Goal: Task Accomplishment & Management: Complete application form

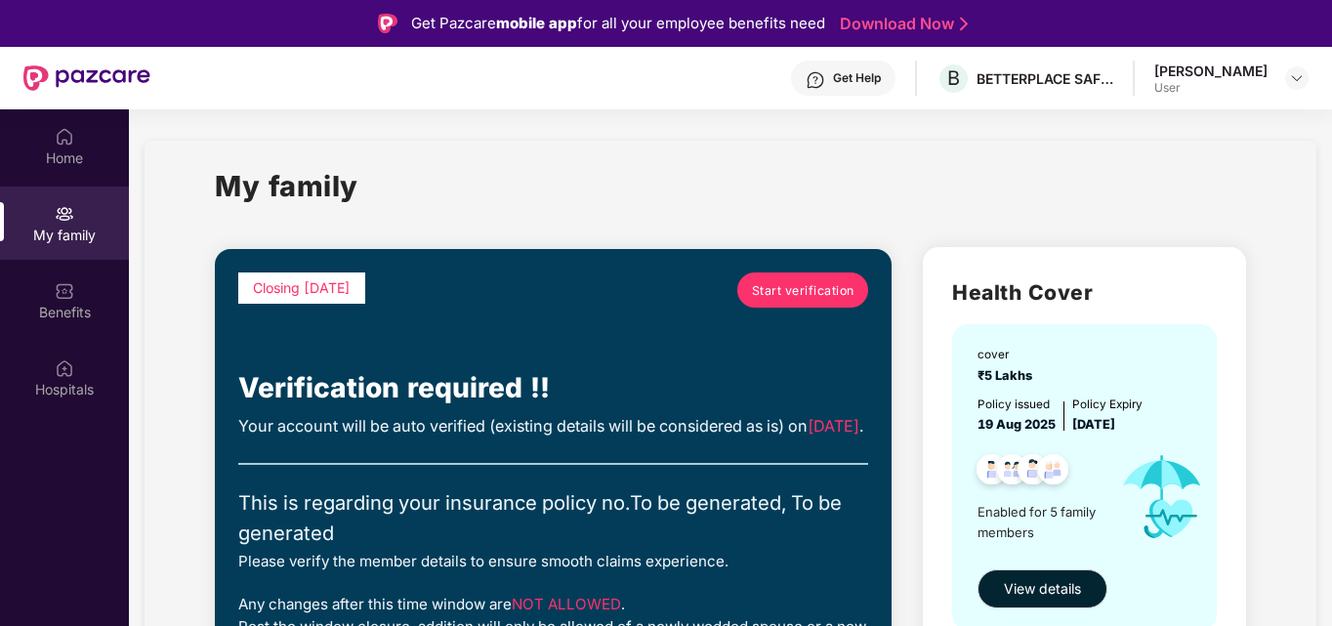
click at [811, 281] on span "Start verification" at bounding box center [803, 290] width 103 height 19
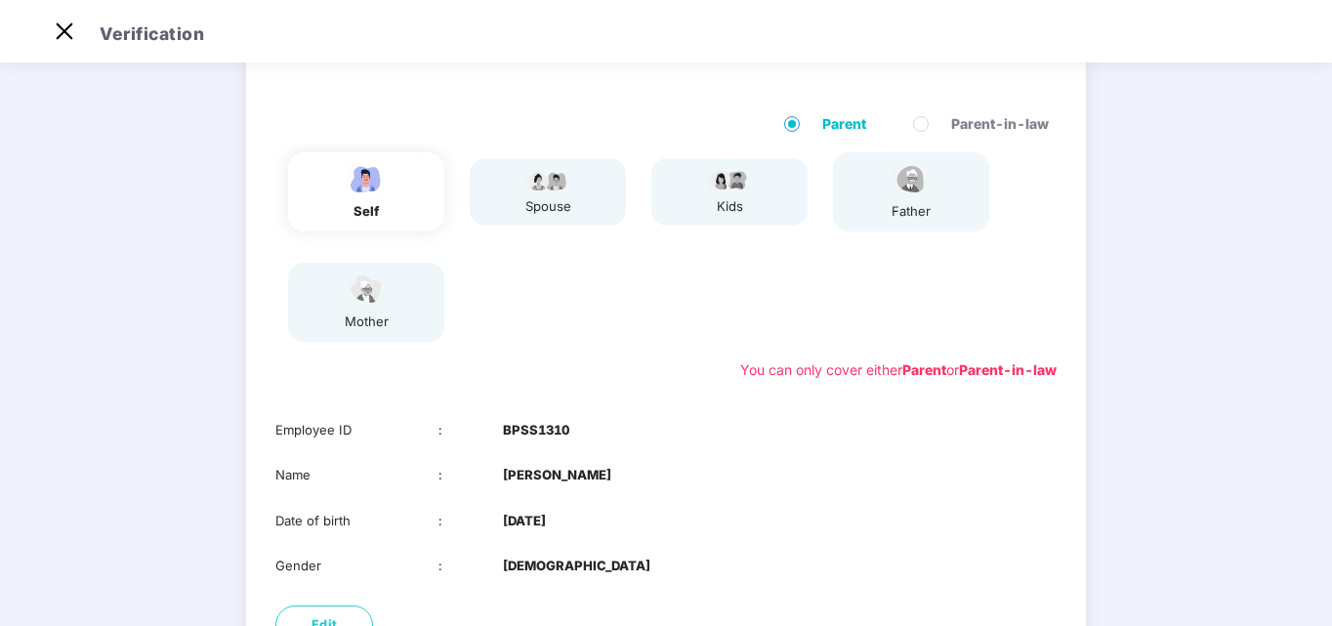
scroll to position [310, 0]
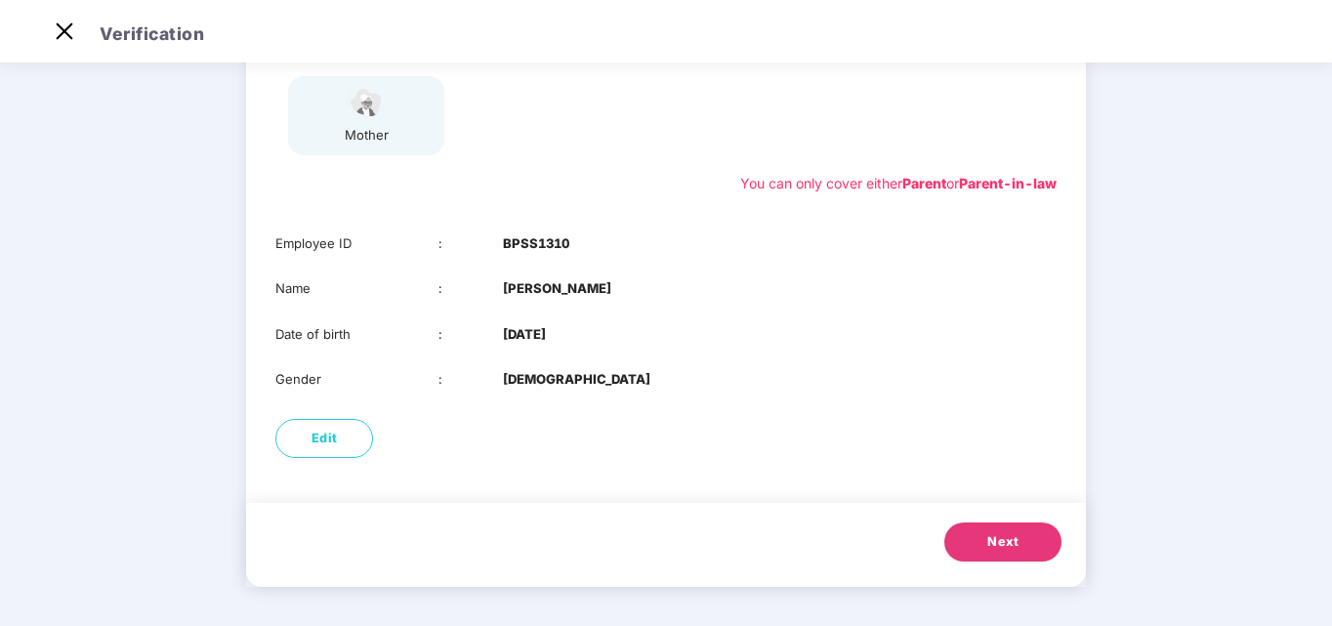
click at [1028, 532] on button "Next" at bounding box center [1003, 542] width 117 height 39
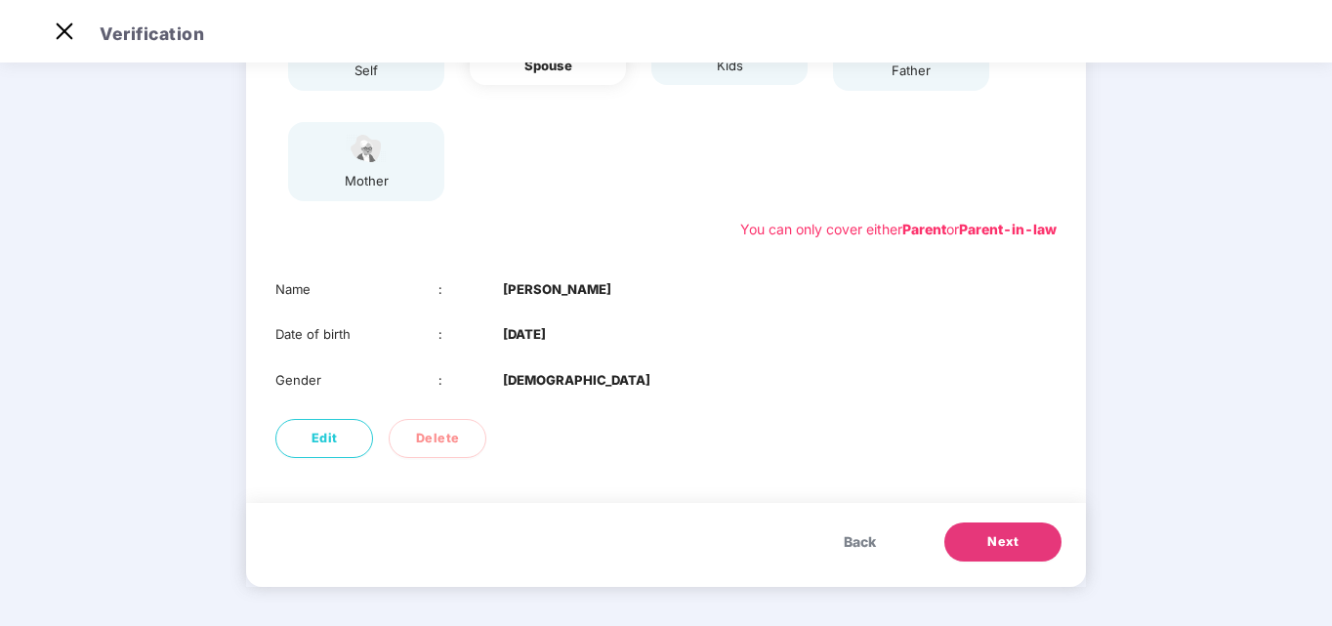
scroll to position [263, 0]
click at [1009, 553] on span "Next" at bounding box center [1003, 543] width 31 height 20
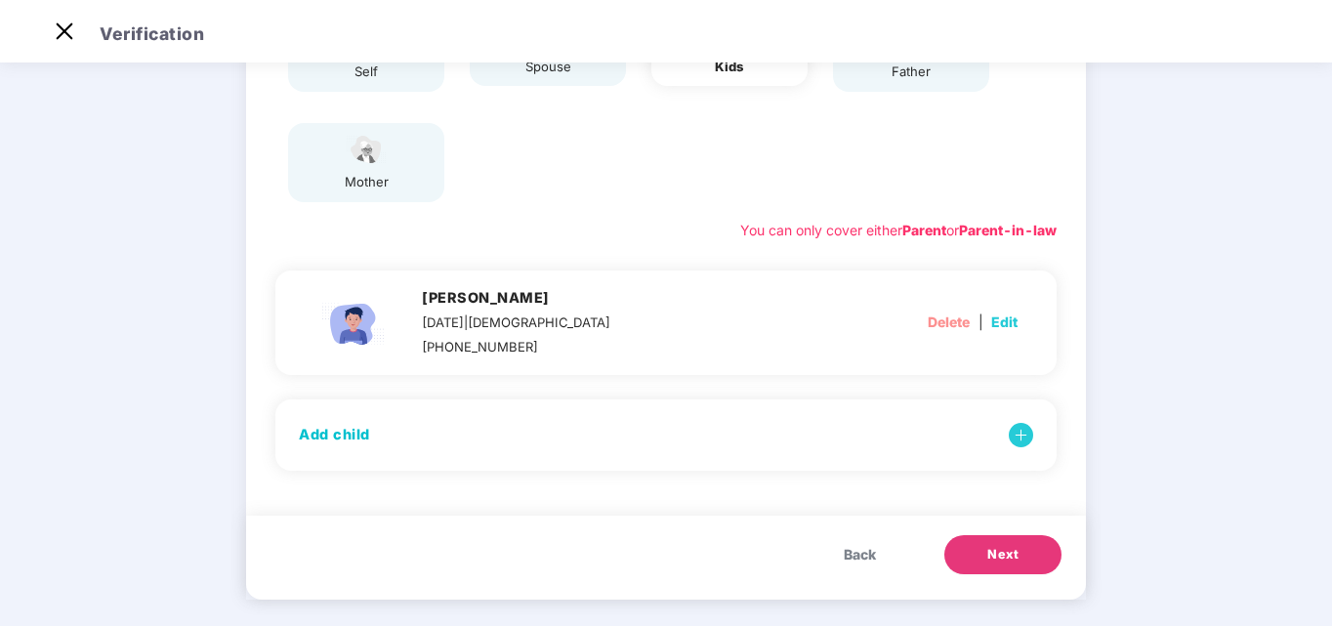
click at [991, 545] on span "Next" at bounding box center [1003, 555] width 31 height 20
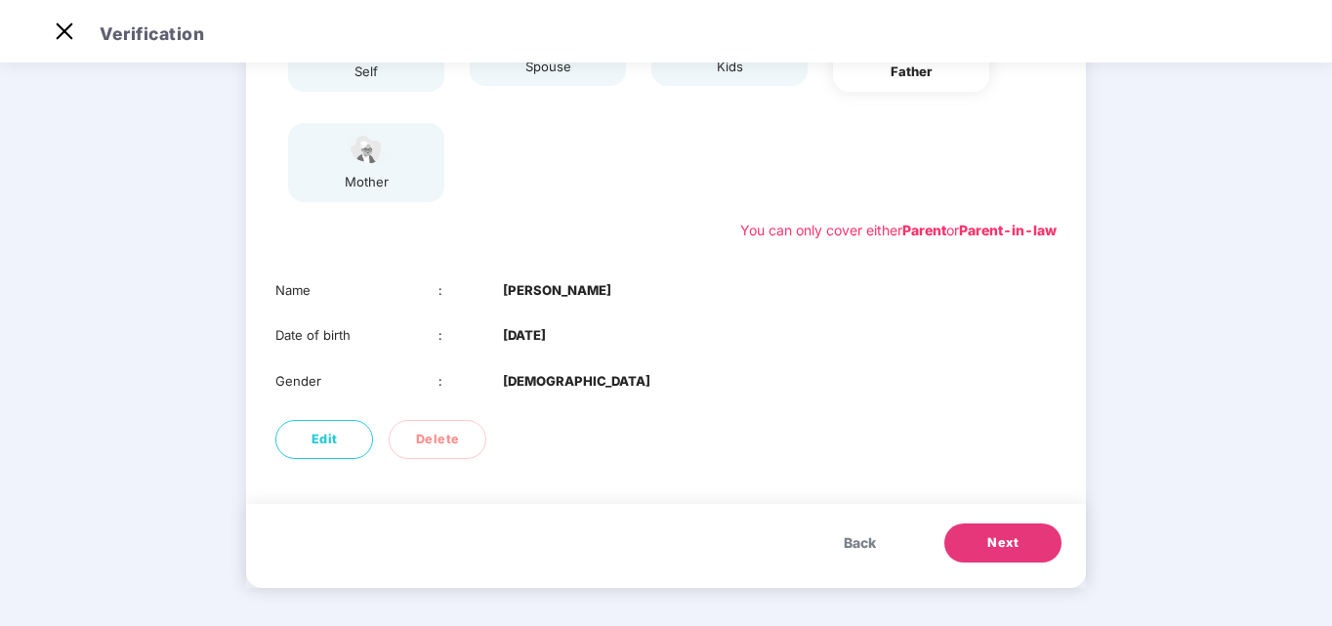
click at [992, 538] on span "Next" at bounding box center [1003, 543] width 31 height 20
click at [997, 540] on span "Next" at bounding box center [1003, 543] width 31 height 20
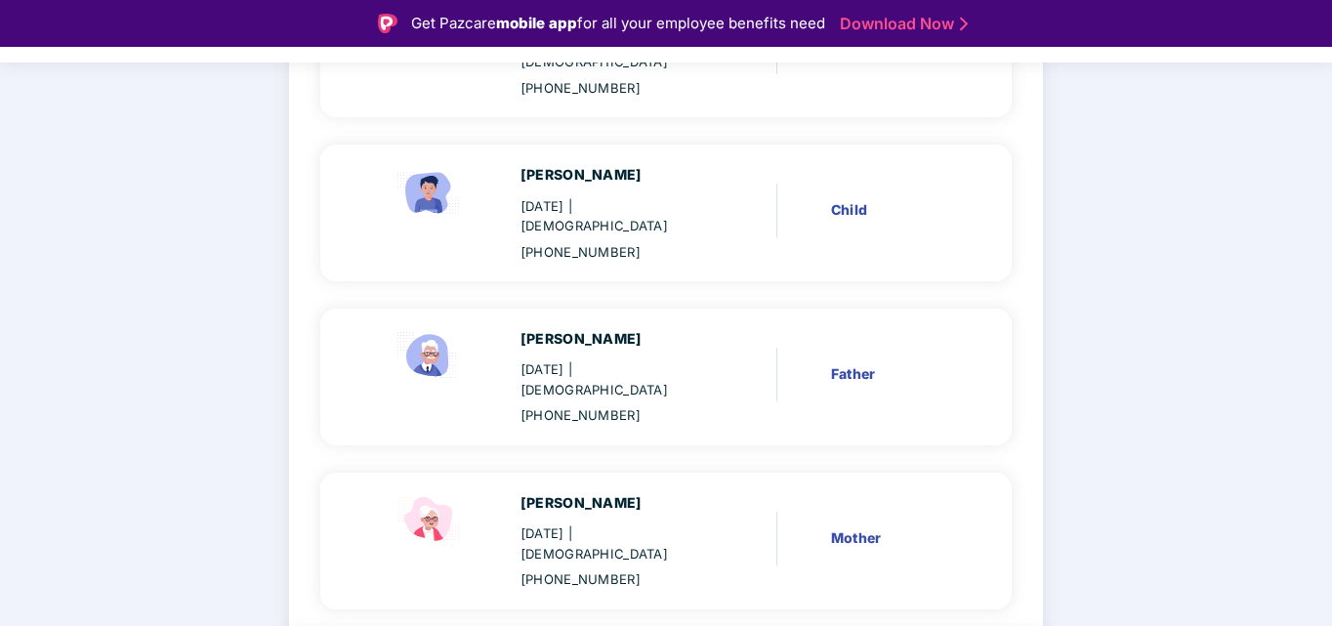
scroll to position [488, 0]
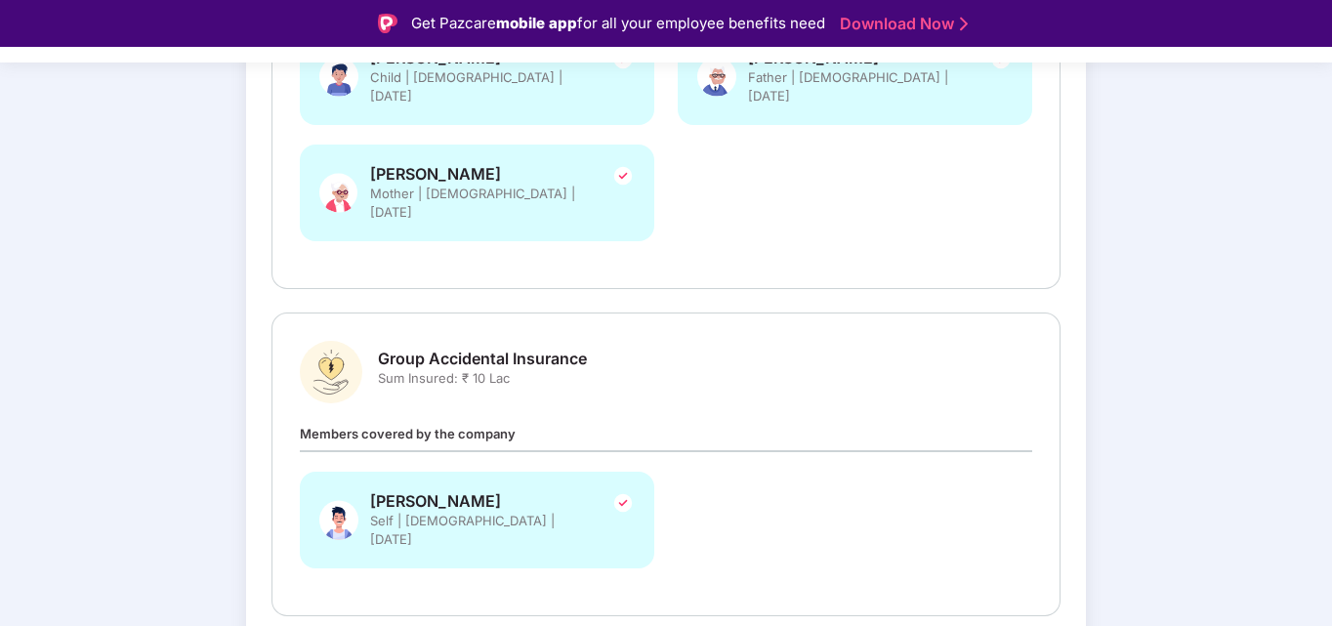
scroll to position [612, 0]
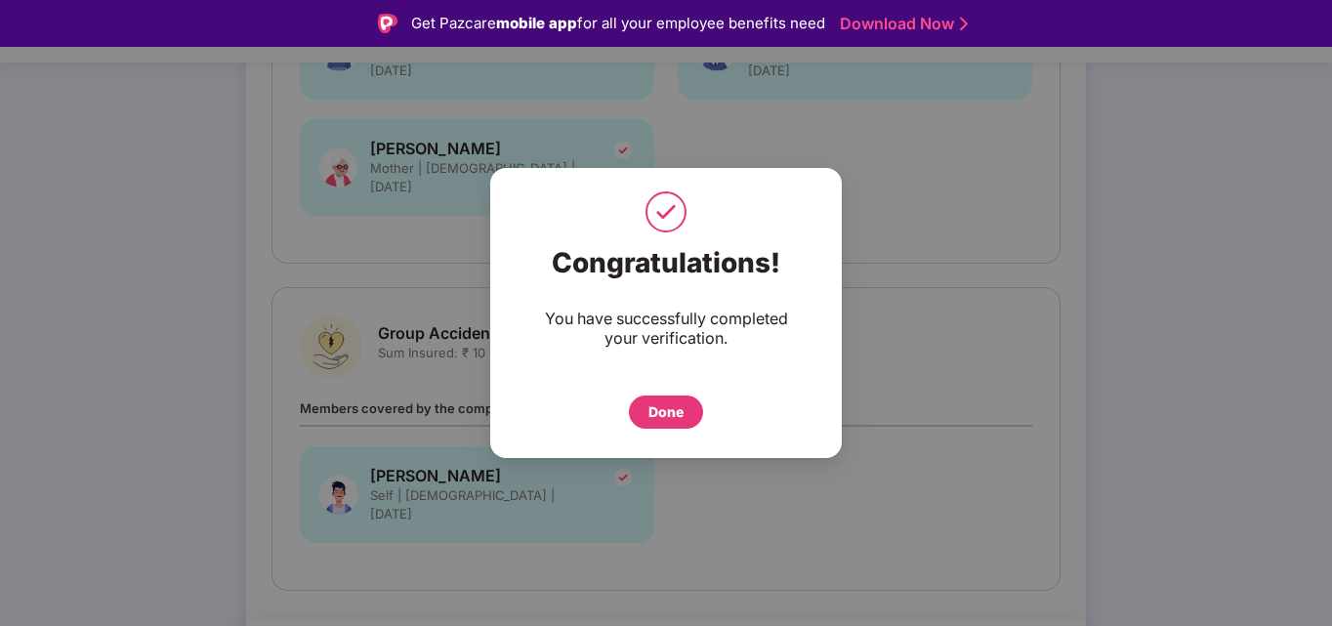
click at [677, 417] on div "Done" at bounding box center [666, 411] width 35 height 21
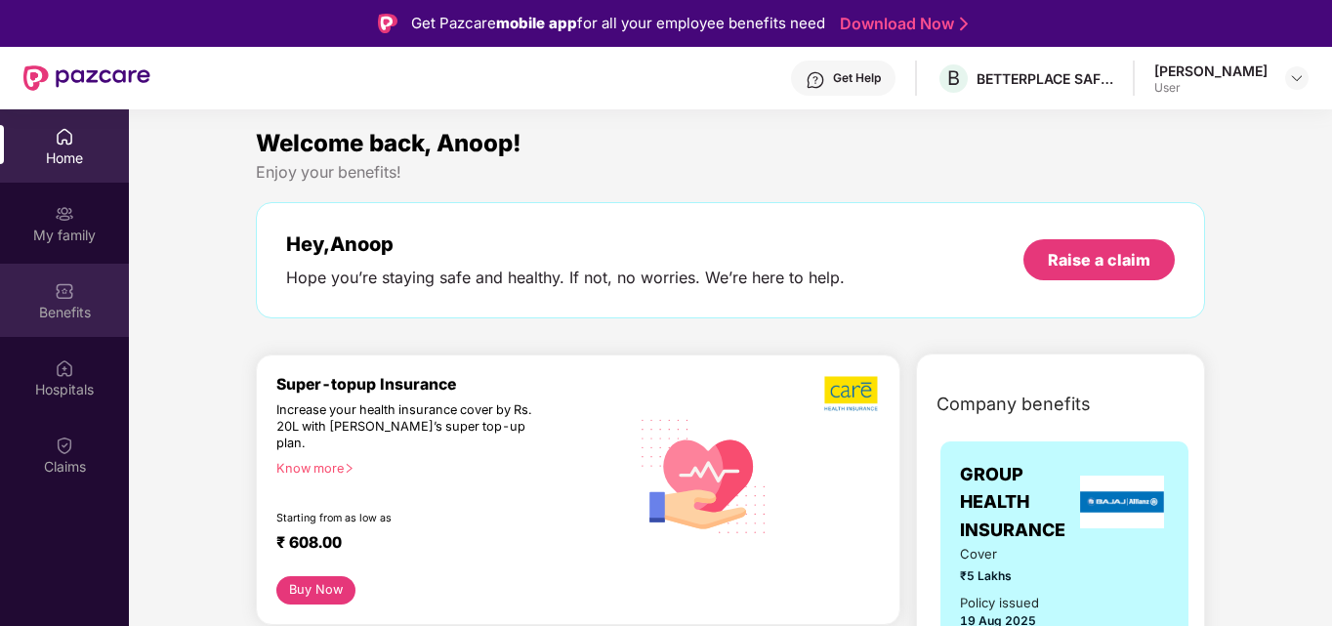
click at [62, 291] on img at bounding box center [65, 291] width 20 height 20
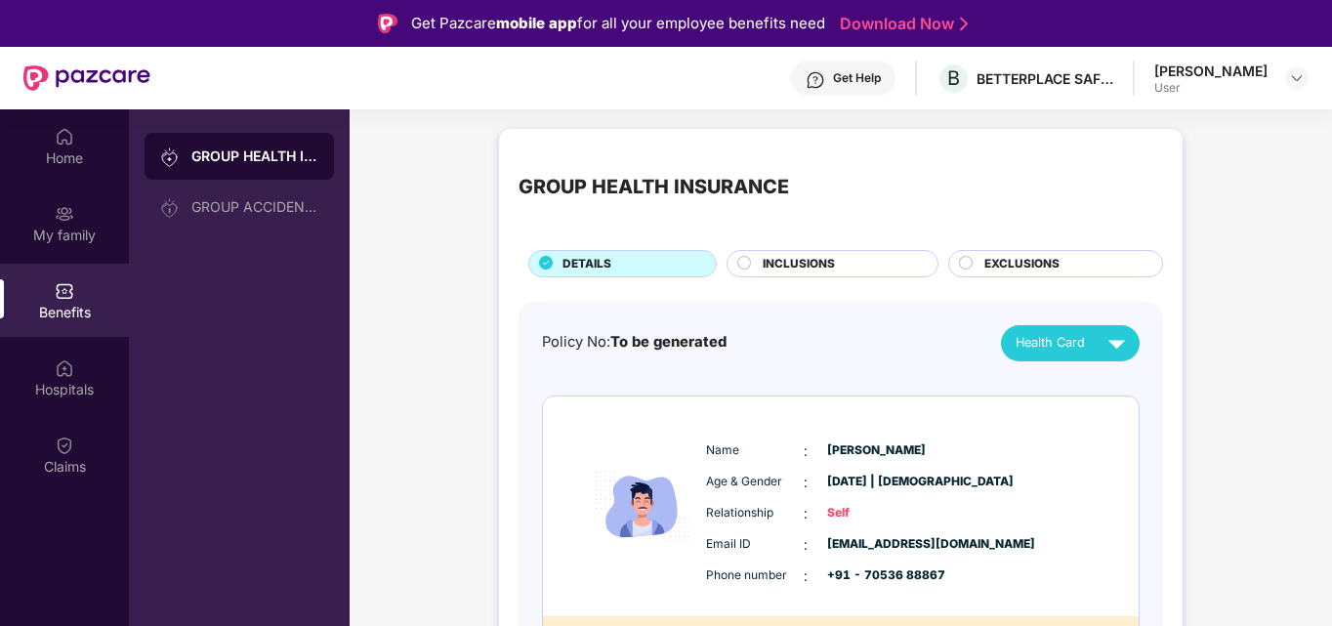
scroll to position [1, 0]
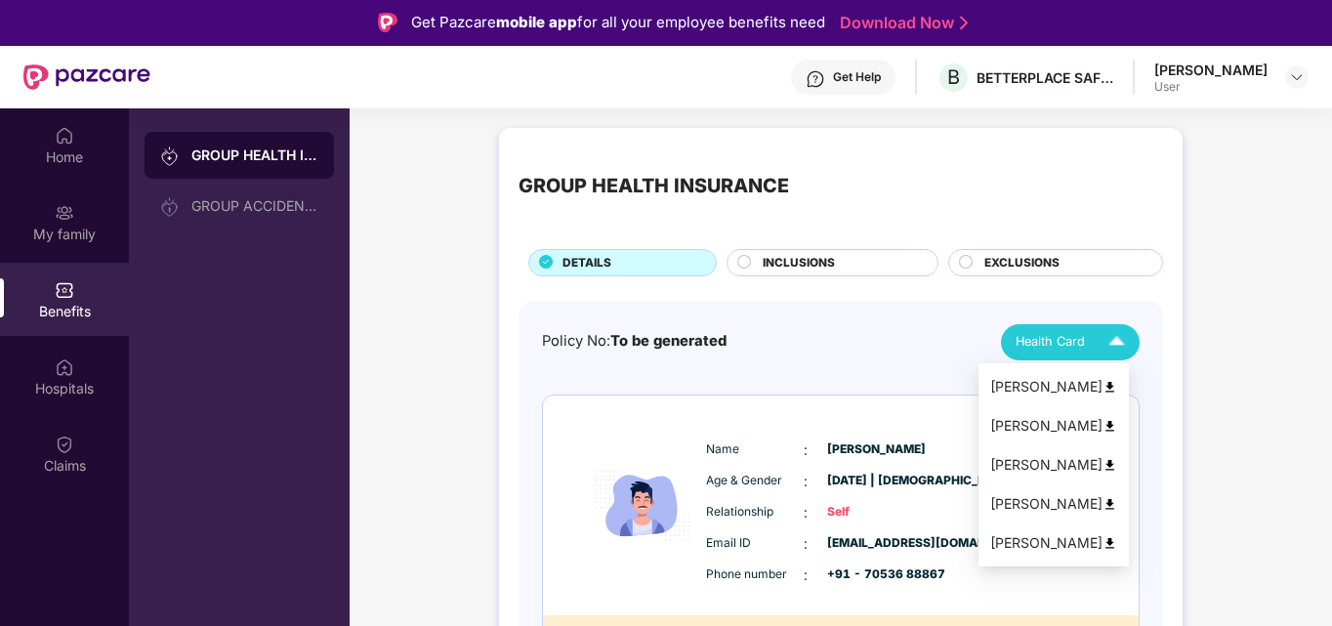
click at [1068, 336] on span "Health Card" at bounding box center [1050, 342] width 69 height 20
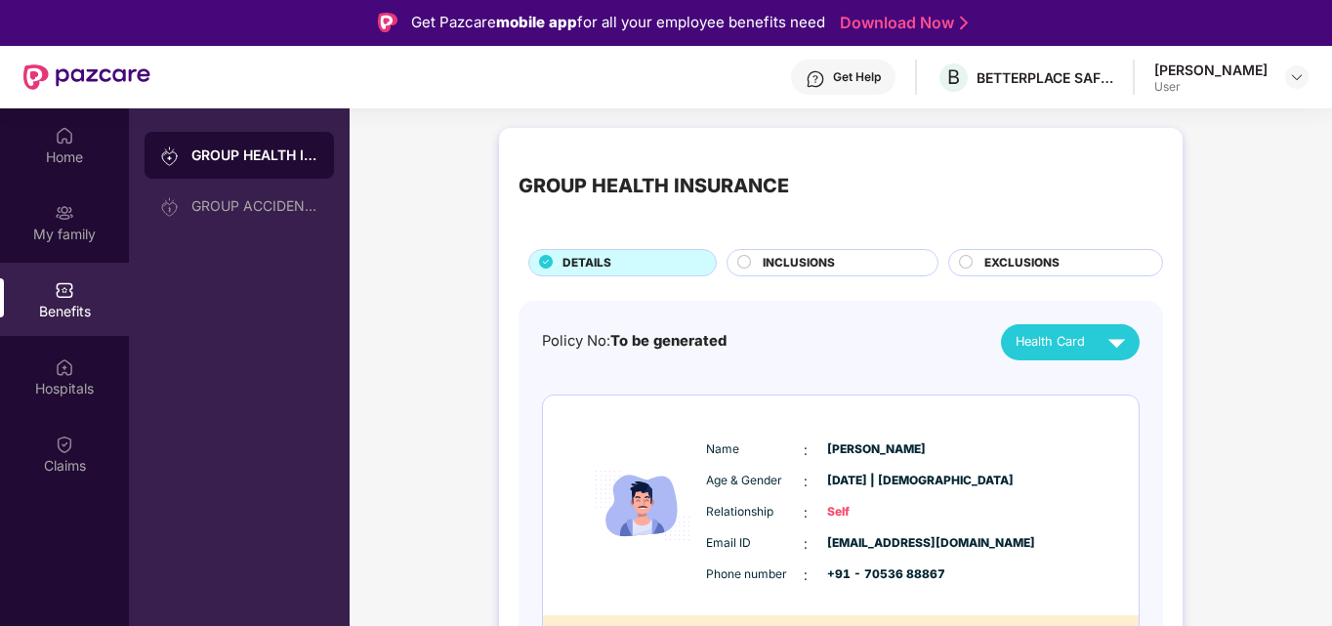
click at [809, 258] on span "INCLUSIONS" at bounding box center [799, 263] width 72 height 19
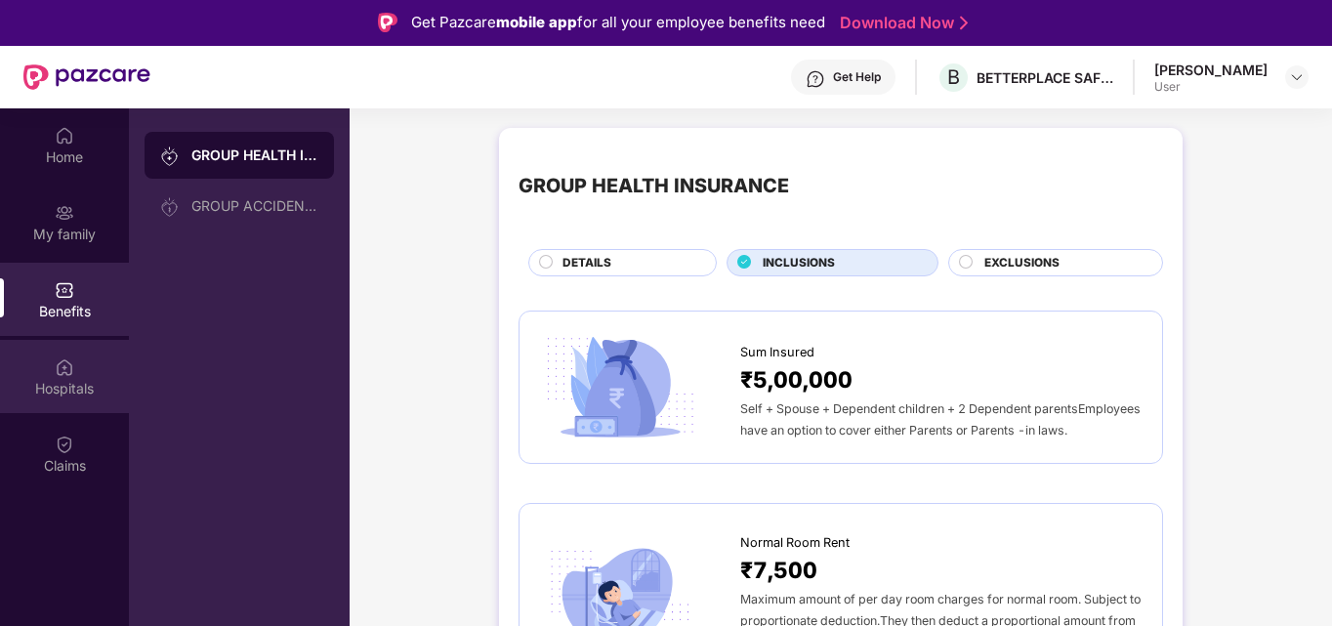
click at [58, 383] on div "Hospitals" at bounding box center [64, 389] width 129 height 20
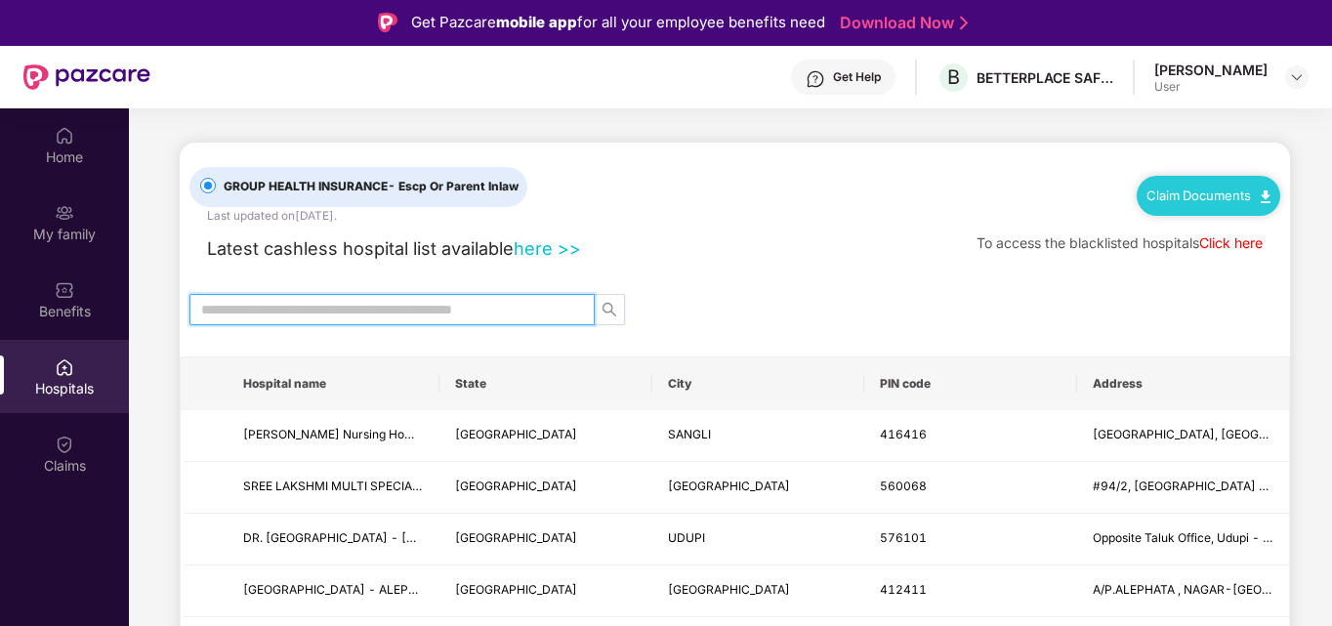
click at [339, 316] on input "text" at bounding box center [384, 309] width 366 height 21
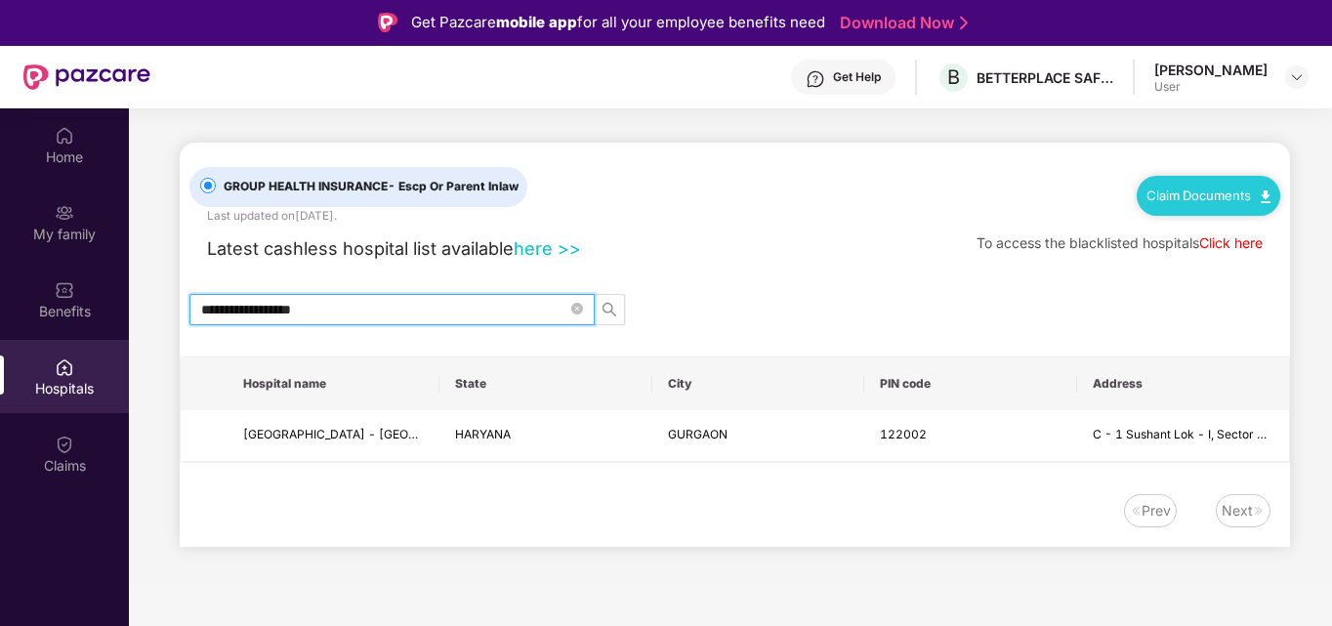
type input "**********"
click at [537, 250] on link "here >>" at bounding box center [547, 247] width 67 height 21
